Goal: Communication & Community: Answer question/provide support

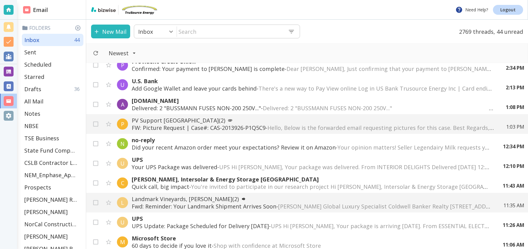
scroll to position [27, 0]
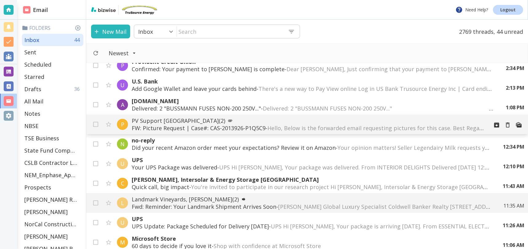
click at [294, 126] on span "Hello, Below is the forwarded email requesting pictures for this case. Best Reg…" at bounding box center [485, 128] width 437 height 7
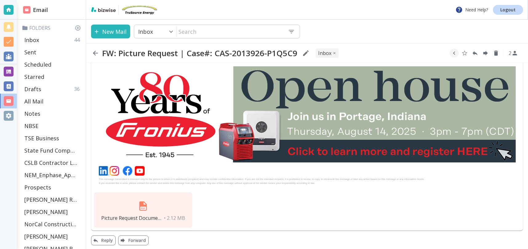
scroll to position [441, 0]
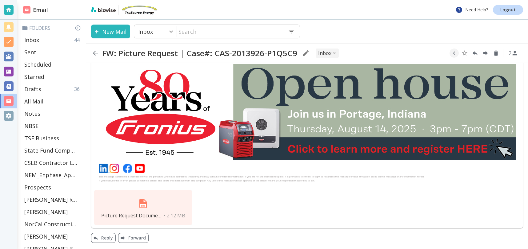
click at [144, 200] on img at bounding box center [143, 203] width 15 height 15
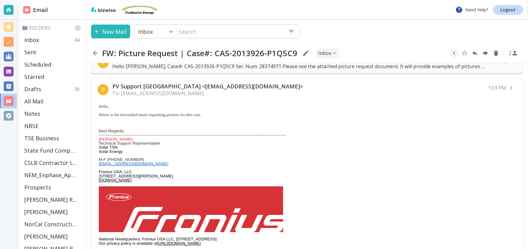
scroll to position [0, 0]
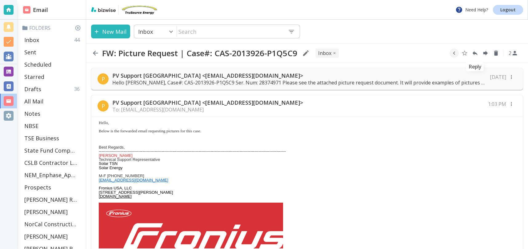
click at [476, 53] on icon "Reply" at bounding box center [474, 53] width 5 height 4
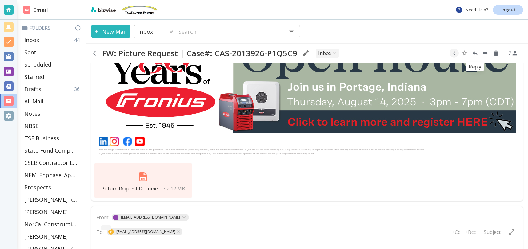
type textarea "<div class="bizwise_content"></div><div class="gmail_signature"><br>--<br><p>Th…"
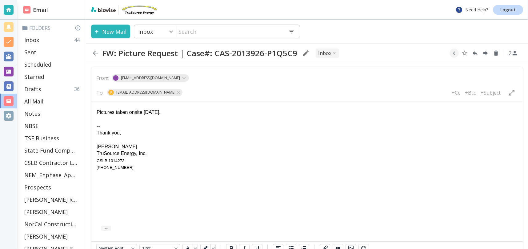
scroll to position [604, 0]
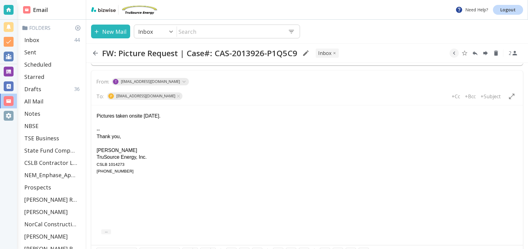
click at [99, 123] on div "-- Thank you, [PERSON_NAME] TruSource Energy, Inc. CSLB 1014273 [PHONE_NUMBER]" at bounding box center [307, 146] width 421 height 55
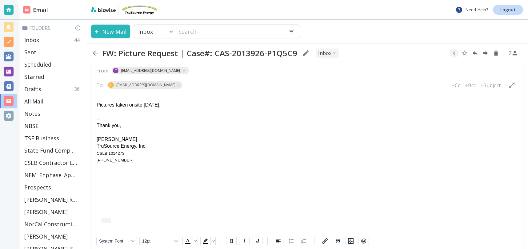
scroll to position [643, 0]
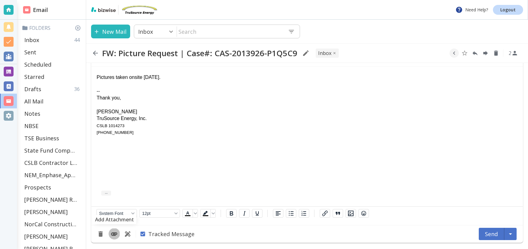
click at [115, 233] on icon "Add Attachment" at bounding box center [114, 234] width 6 height 3
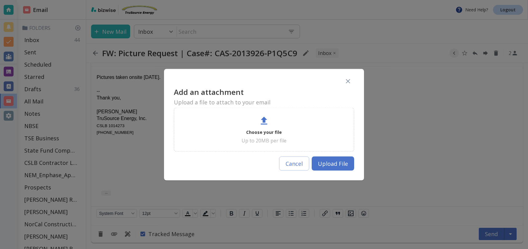
click at [271, 125] on div "Choose your file Up to 20MB per file" at bounding box center [263, 129] width 165 height 29
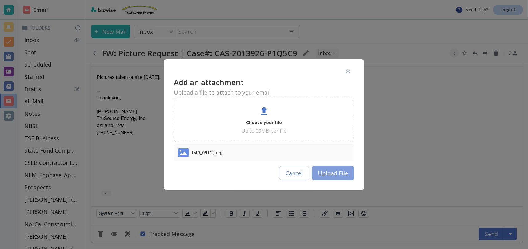
click at [333, 177] on button "Upload File" at bounding box center [332, 173] width 42 height 14
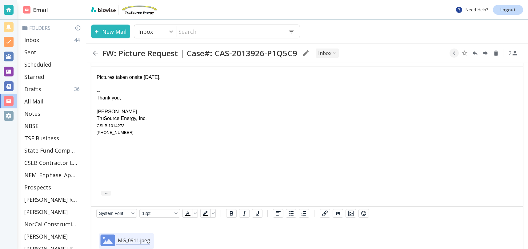
scroll to position [671, 0]
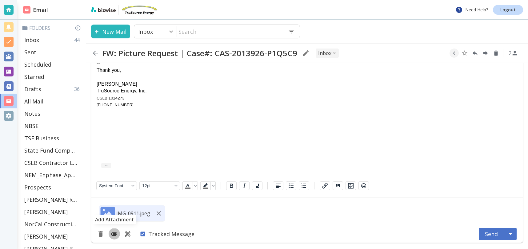
click at [115, 232] on icon "Add Attachment" at bounding box center [113, 234] width 7 height 7
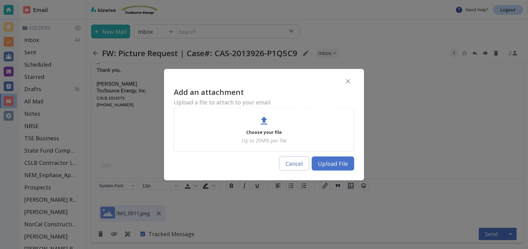
click at [276, 127] on div "Choose your file Up to 20MB per file" at bounding box center [263, 129] width 165 height 29
click at [297, 166] on button "Cancel" at bounding box center [294, 163] width 30 height 14
